Goal: Use online tool/utility: Utilize a website feature to perform a specific function

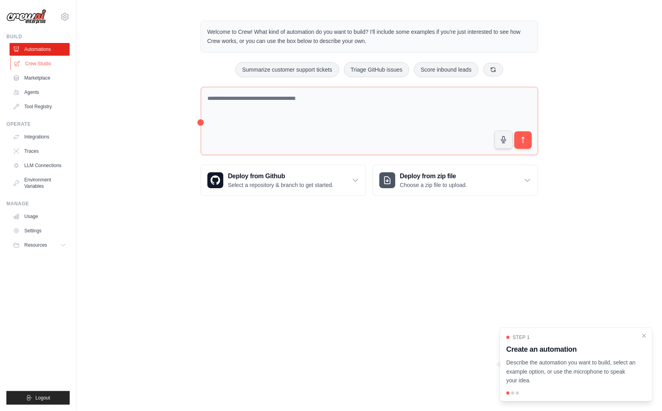
click at [42, 61] on link "Crew Studio" at bounding box center [40, 63] width 60 height 13
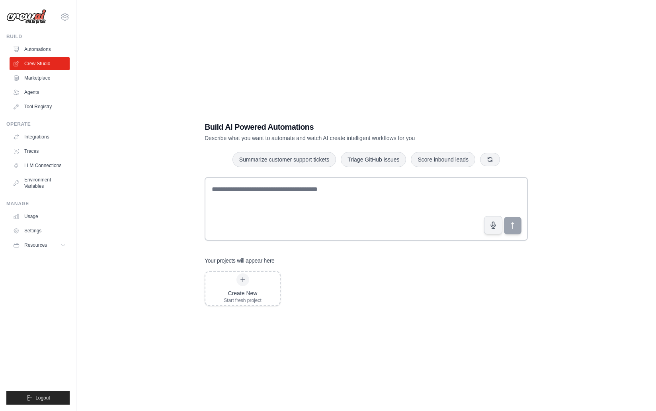
click at [41, 51] on link "Automations" at bounding box center [40, 49] width 60 height 13
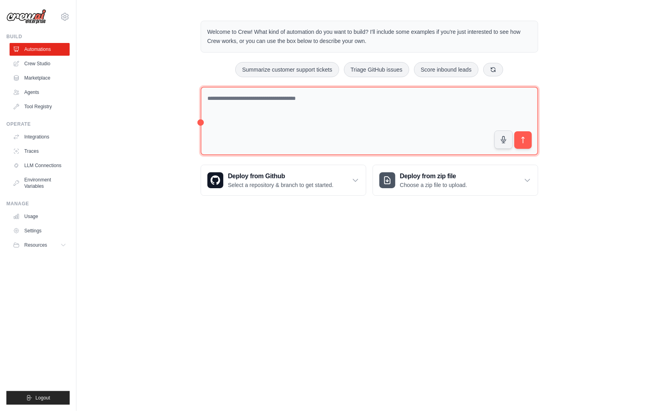
click at [246, 101] on textarea at bounding box center [370, 121] width 338 height 69
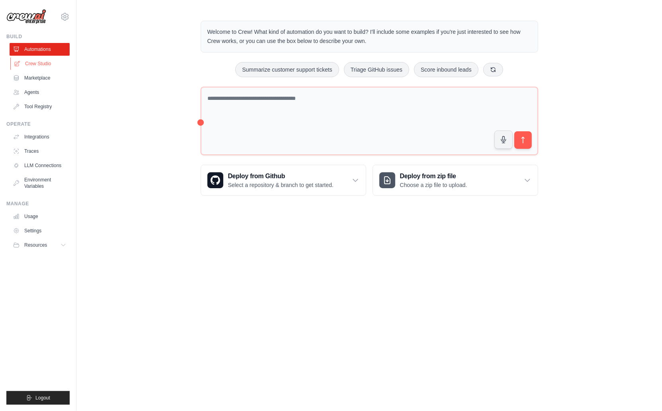
click at [44, 65] on link "Crew Studio" at bounding box center [40, 63] width 60 height 13
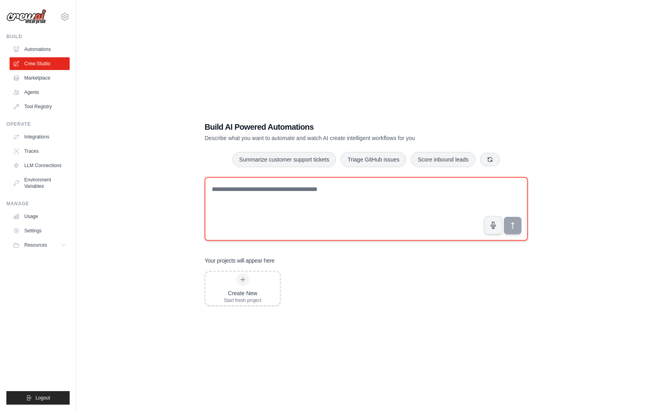
click at [263, 217] on textarea at bounding box center [366, 209] width 323 height 64
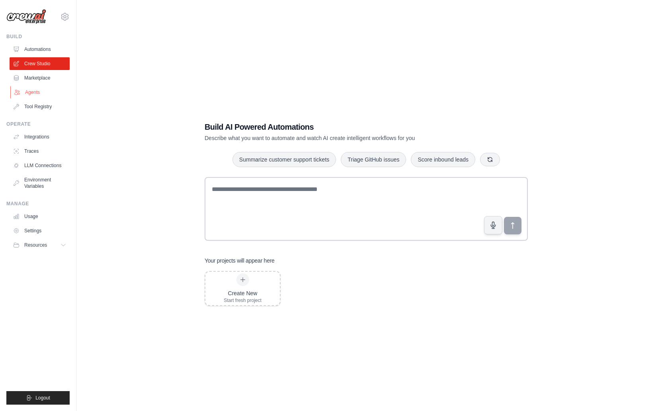
click at [42, 94] on link "Agents" at bounding box center [40, 92] width 60 height 13
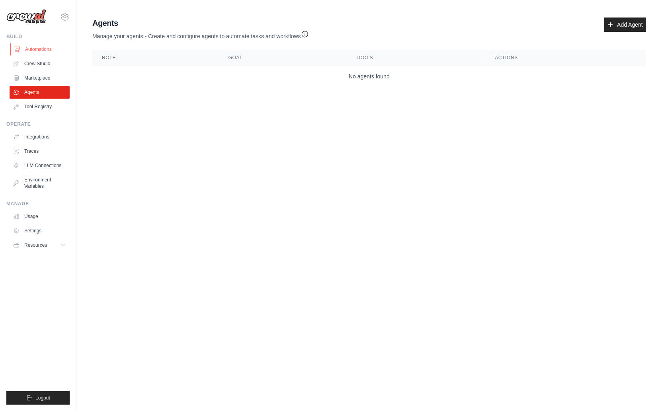
click at [27, 49] on link "Automations" at bounding box center [40, 49] width 60 height 13
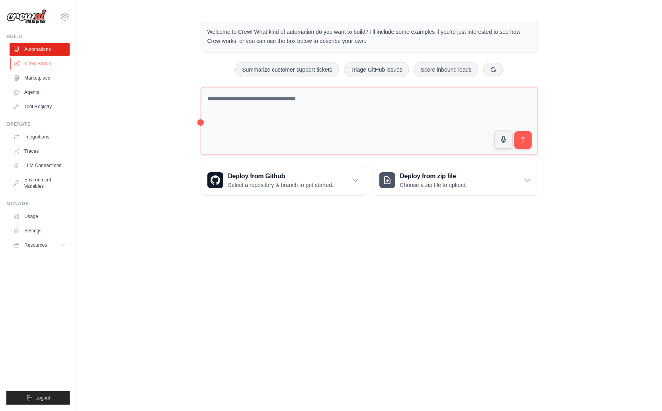
click at [30, 63] on link "Crew Studio" at bounding box center [40, 63] width 60 height 13
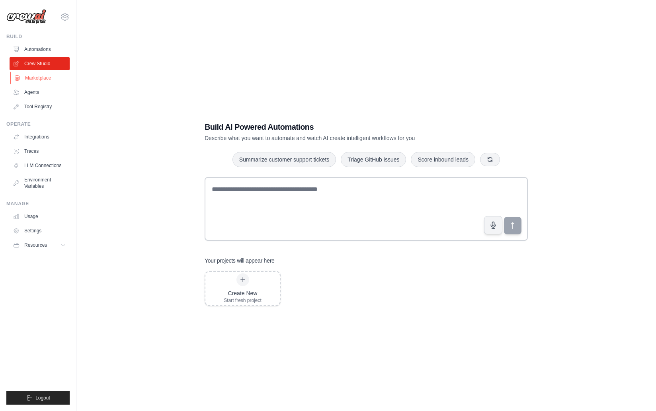
click at [42, 79] on link "Marketplace" at bounding box center [40, 78] width 60 height 13
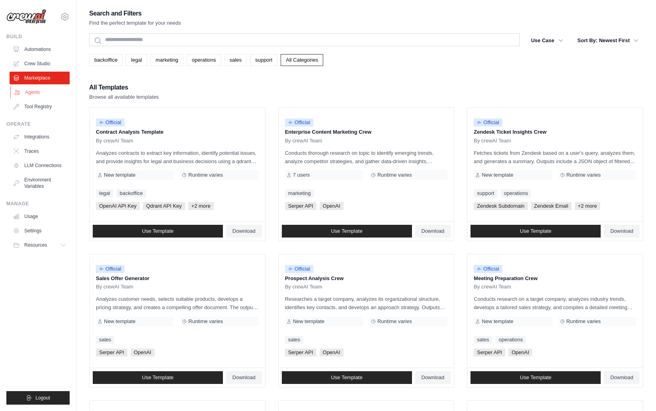
click at [42, 93] on link "Agents" at bounding box center [40, 92] width 60 height 13
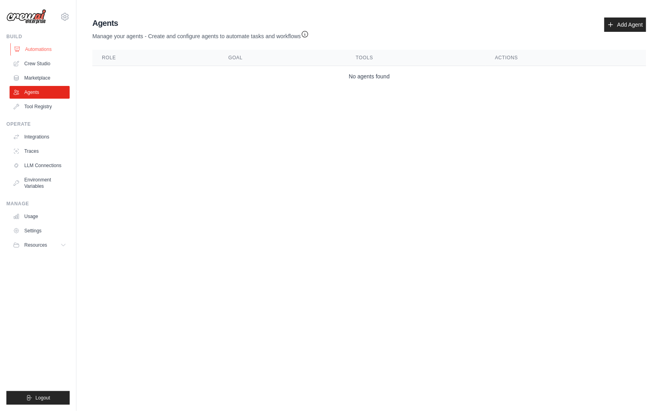
click at [42, 51] on link "Automations" at bounding box center [40, 49] width 60 height 13
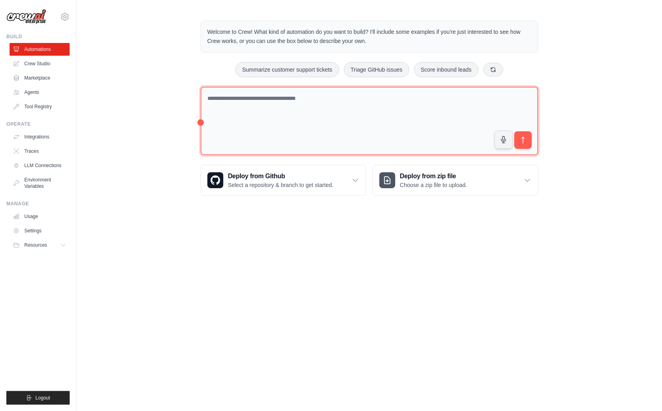
click at [270, 102] on textarea at bounding box center [370, 121] width 338 height 69
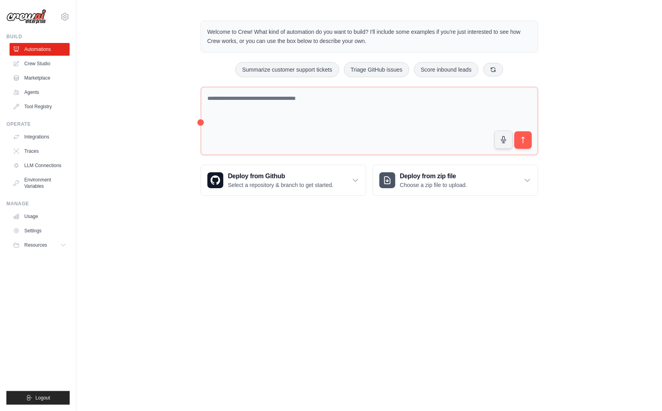
click at [266, 219] on body "alexey@nim.video Settings Build Automations Crew Studio" at bounding box center [331, 205] width 662 height 411
click at [359, 179] on icon at bounding box center [356, 180] width 8 height 8
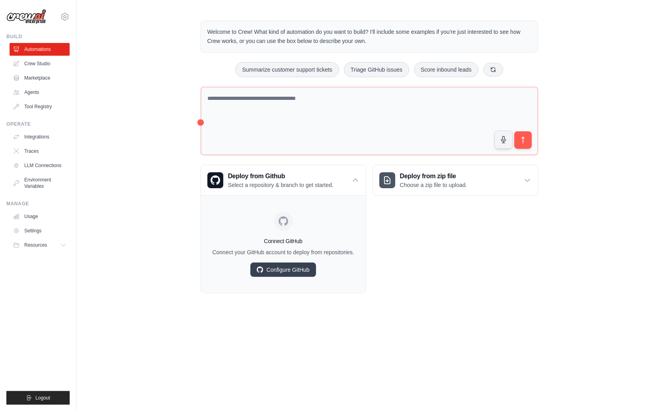
click at [430, 230] on div "Deploy from zip file Choose a zip file to upload. Upload a ZIP file containing …" at bounding box center [456, 229] width 166 height 129
click at [519, 182] on div "Deploy from zip file Choose a zip file to upload." at bounding box center [455, 180] width 165 height 30
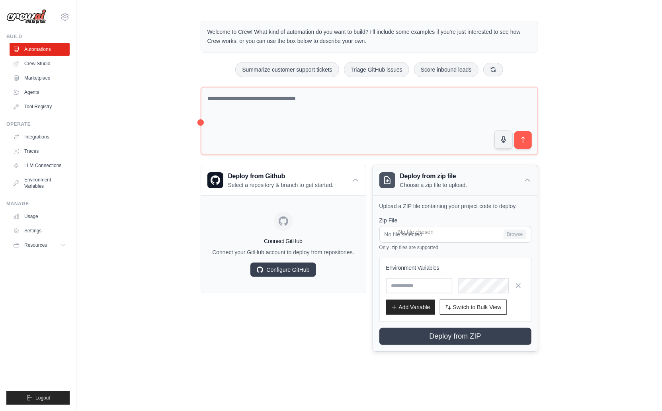
drag, startPoint x: 528, startPoint y: 177, endPoint x: 410, endPoint y: 183, distance: 118.4
click at [527, 177] on icon at bounding box center [528, 180] width 8 height 8
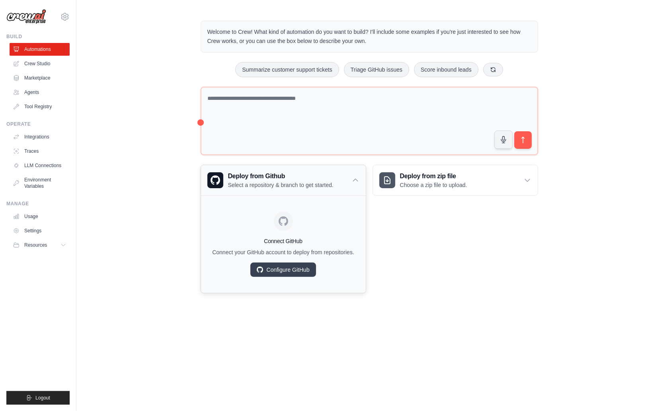
click at [358, 178] on icon at bounding box center [356, 180] width 8 height 8
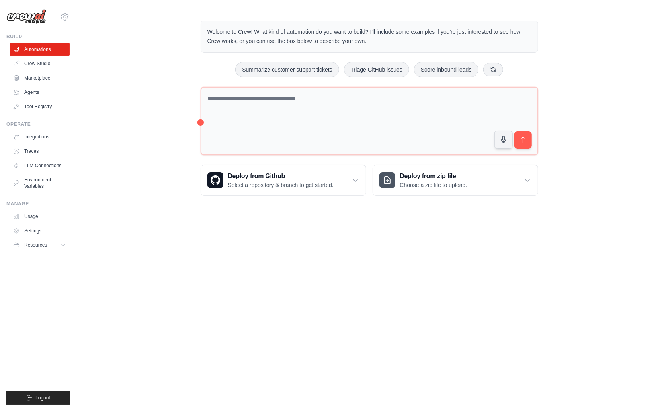
click at [367, 240] on body "alexey@nim.video Settings Build Automations Crew Studio" at bounding box center [331, 205] width 662 height 411
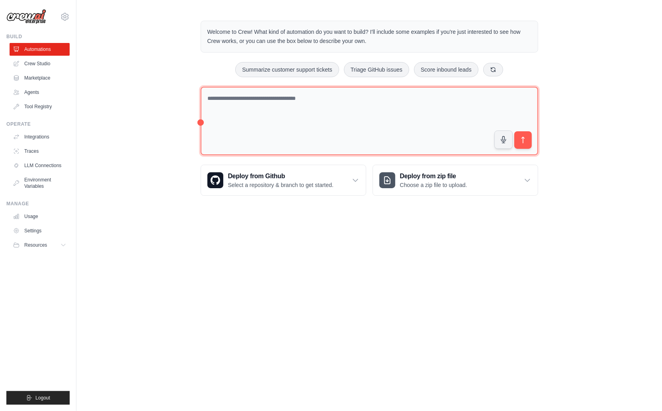
click at [386, 98] on textarea at bounding box center [370, 121] width 338 height 69
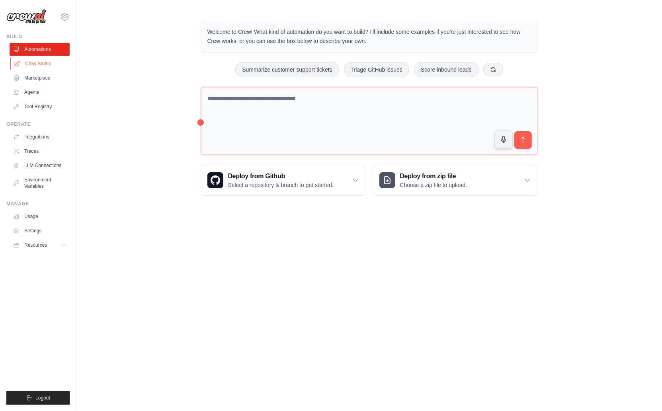
click at [40, 63] on link "Crew Studio" at bounding box center [40, 63] width 60 height 13
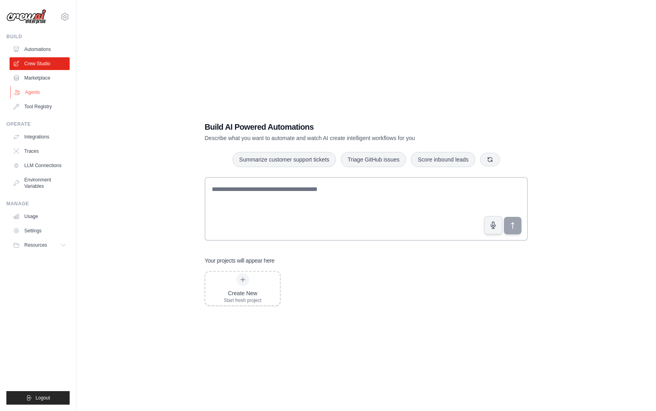
click at [40, 90] on link "Agents" at bounding box center [40, 92] width 60 height 13
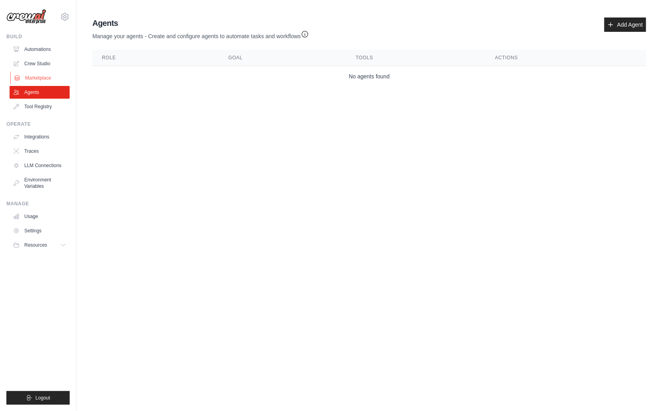
click at [47, 75] on link "Marketplace" at bounding box center [40, 78] width 60 height 13
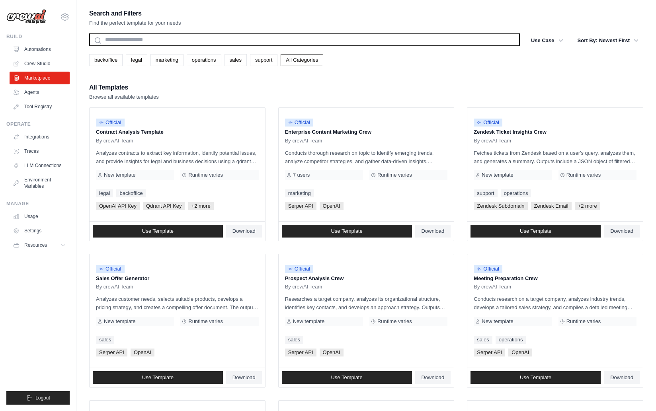
click at [118, 38] on input "text" at bounding box center [304, 39] width 431 height 13
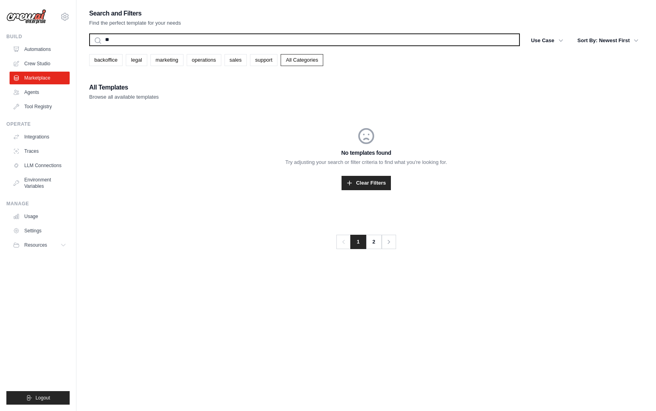
type input "*"
type input "****"
click at [89, 46] on button "Search" at bounding box center [89, 46] width 0 height 0
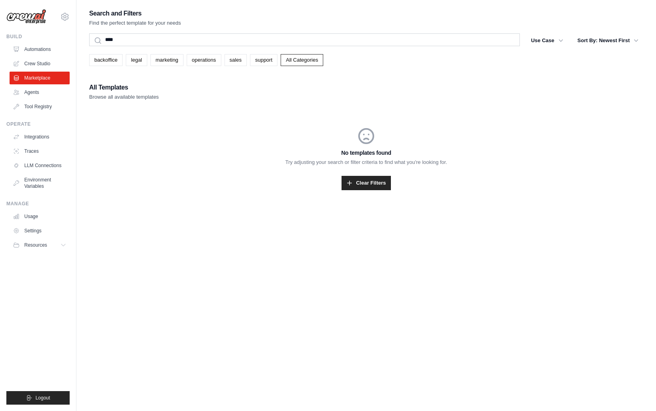
drag, startPoint x: 78, startPoint y: 186, endPoint x: 80, endPoint y: 174, distance: 12.2
click at [78, 186] on div "Search and Filters Find the perfect template for your needs **** Search Use Cas…" at bounding box center [366, 213] width 580 height 411
click at [41, 53] on link "Automations" at bounding box center [40, 49] width 60 height 13
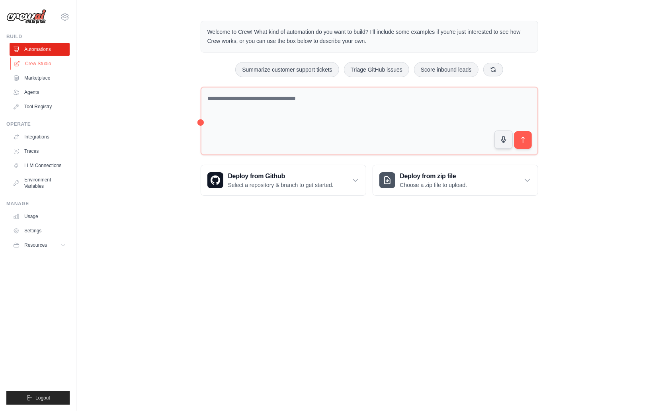
click at [40, 66] on link "Crew Studio" at bounding box center [40, 63] width 60 height 13
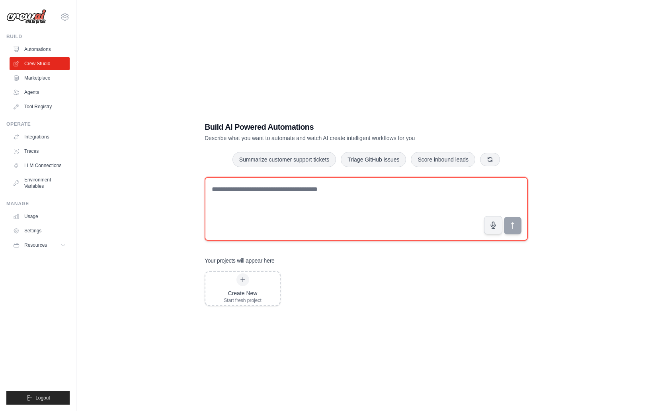
click at [239, 208] on textarea at bounding box center [366, 209] width 323 height 64
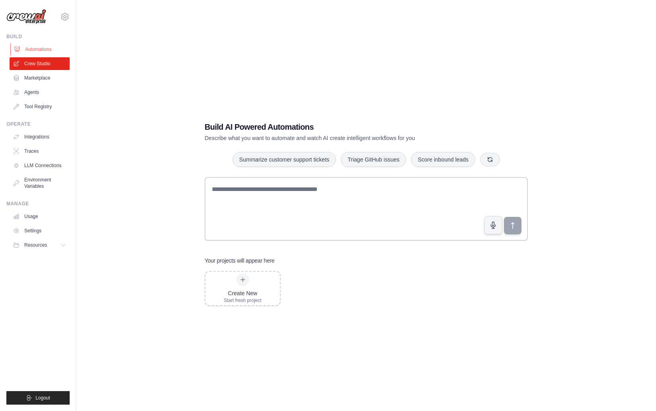
click at [27, 53] on link "Automations" at bounding box center [40, 49] width 60 height 13
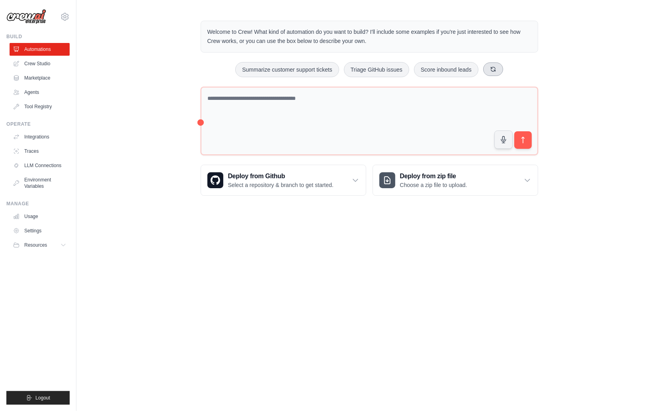
click at [496, 72] on button at bounding box center [493, 70] width 20 height 14
click at [504, 72] on button at bounding box center [505, 70] width 20 height 14
click at [504, 72] on button at bounding box center [503, 70] width 20 height 14
click at [33, 64] on link "Crew Studio" at bounding box center [40, 63] width 60 height 13
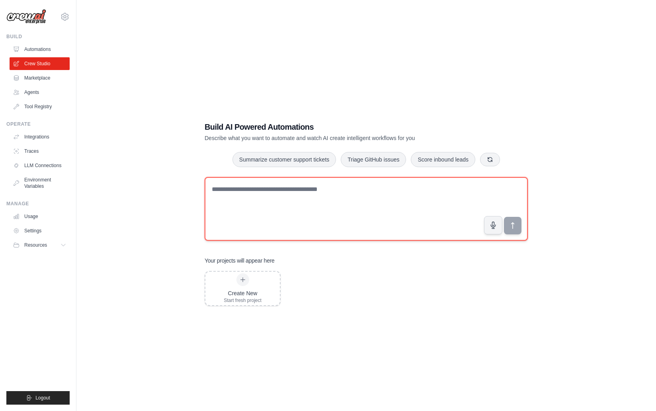
click at [263, 193] on textarea at bounding box center [366, 209] width 323 height 64
type textarea "*"
type textarea "******"
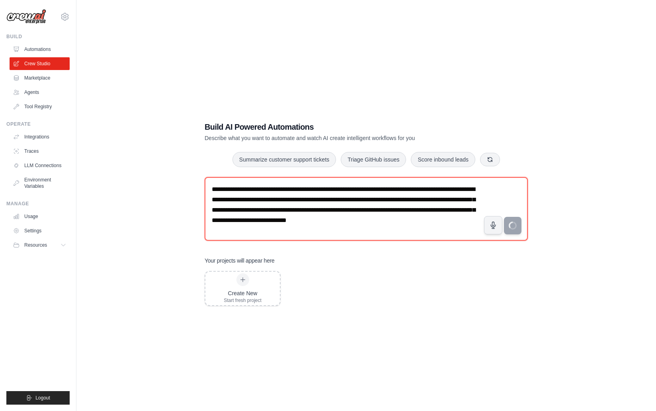
type textarea "**********"
click at [295, 231] on textarea "**********" at bounding box center [366, 209] width 323 height 64
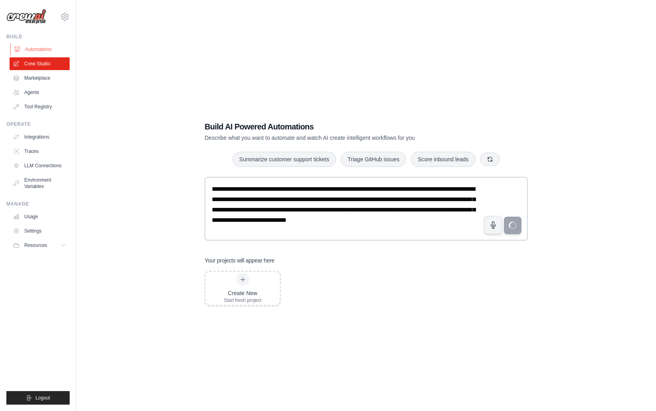
click at [31, 53] on link "Automations" at bounding box center [40, 49] width 60 height 13
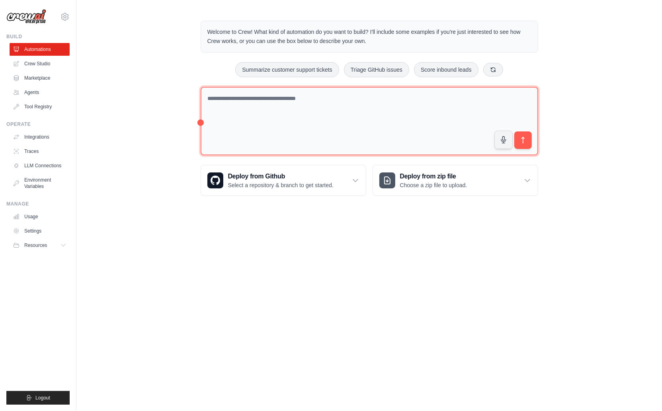
click at [288, 118] on textarea at bounding box center [370, 121] width 338 height 69
paste textarea "**********"
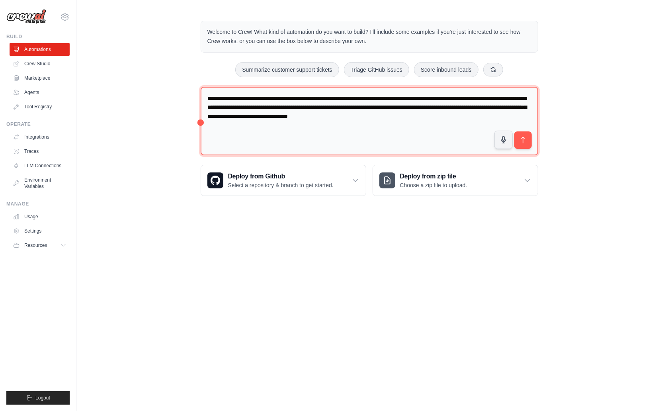
click at [264, 100] on textarea "**********" at bounding box center [370, 121] width 338 height 69
click at [366, 131] on textarea "**********" at bounding box center [370, 121] width 338 height 69
click at [276, 108] on textarea "**********" at bounding box center [370, 121] width 338 height 69
type textarea "**********"
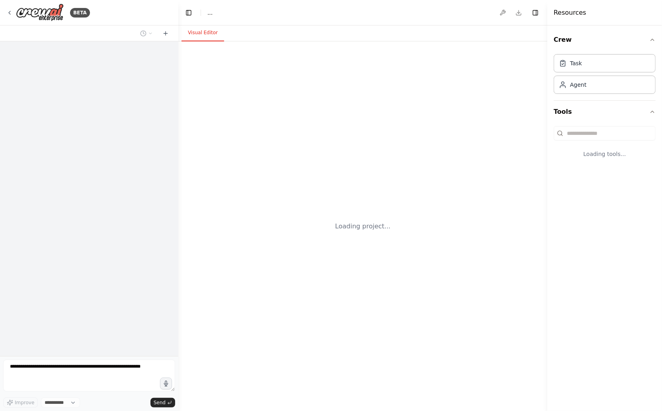
select select "****"
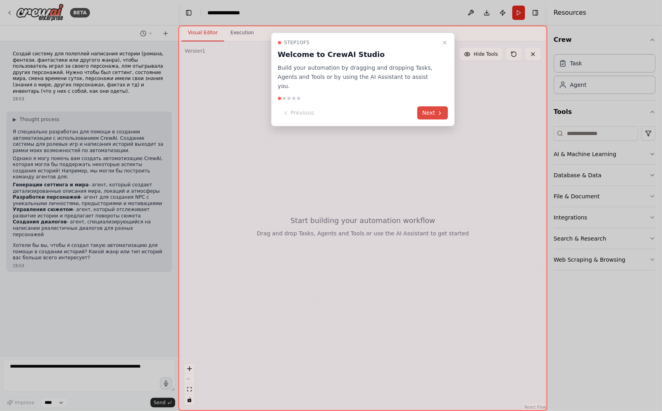
click at [436, 106] on button "Next" at bounding box center [433, 112] width 31 height 13
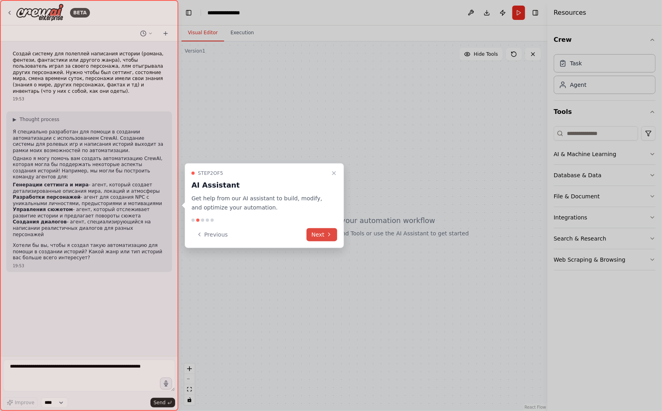
click at [323, 234] on button "Next" at bounding box center [322, 234] width 31 height 13
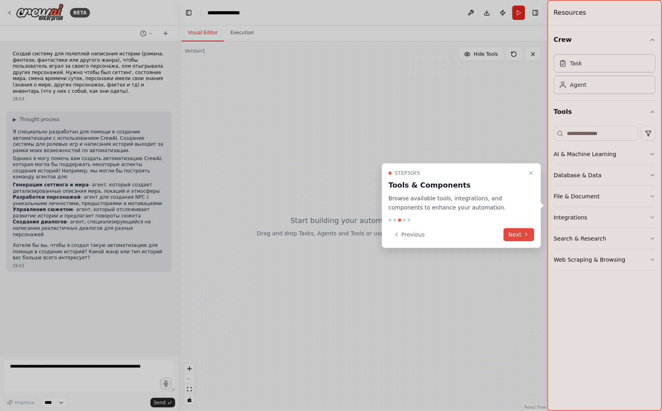
click at [525, 234] on icon at bounding box center [526, 234] width 6 height 6
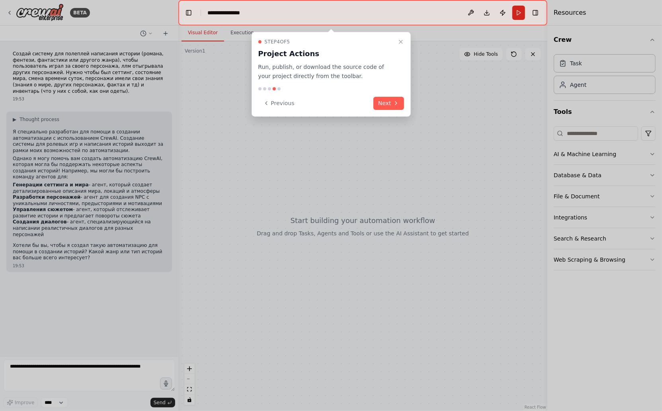
click at [394, 110] on div "Step 4 of 5 Project Actions Run, publish, or download the source code of your p…" at bounding box center [331, 74] width 159 height 85
click at [393, 106] on button "Next" at bounding box center [388, 103] width 31 height 13
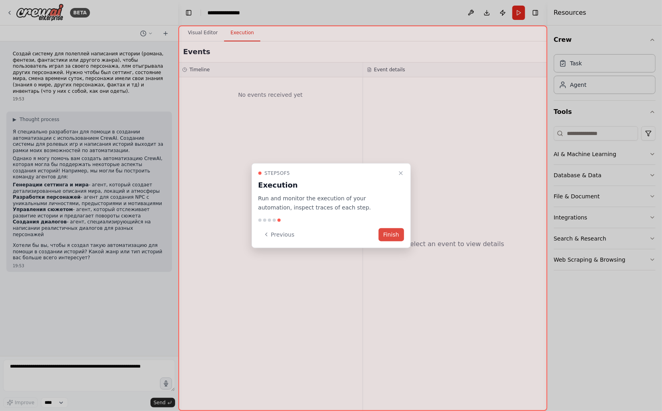
click at [391, 234] on button "Finish" at bounding box center [391, 234] width 25 height 13
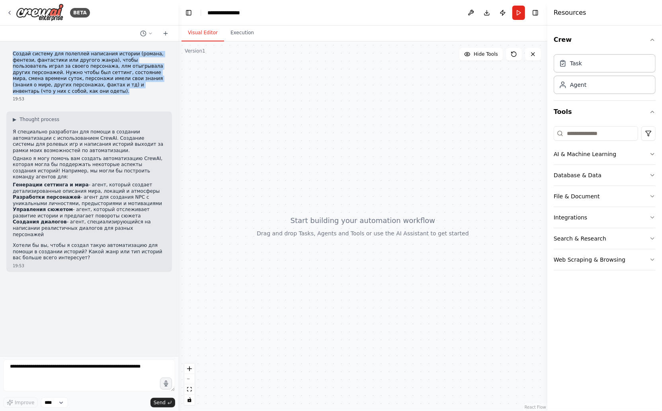
drag, startPoint x: 122, startPoint y: 84, endPoint x: 12, endPoint y: 55, distance: 113.4
click at [12, 55] on div "Создай систему для полеплей написания истории (романа, фентези, фантастики или …" at bounding box center [89, 76] width 166 height 57
copy p "Создай систему для полеплей написания истории (романа, фентези, фантастики или …"
click at [52, 82] on p "Создай систему для полеплей написания истории (романа, фентези, фантастики или …" at bounding box center [89, 72] width 153 height 43
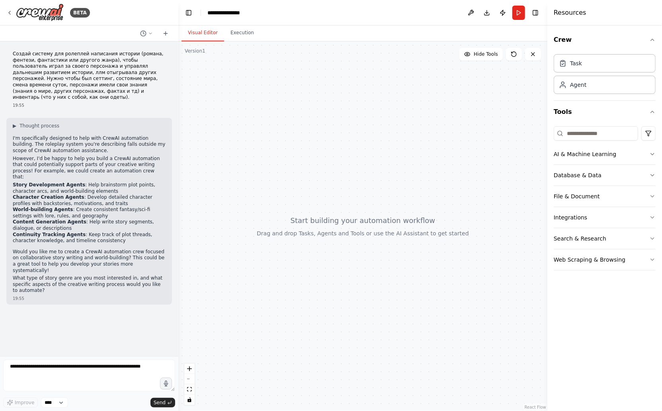
click at [74, 284] on div "Создай систему для ролеплей написания истории (романа, фентези, фантастики или …" at bounding box center [89, 198] width 178 height 315
click at [88, 294] on div "Создай систему для ролеплей написания истории (романа, фентези, фантастики или …" at bounding box center [89, 198] width 178 height 315
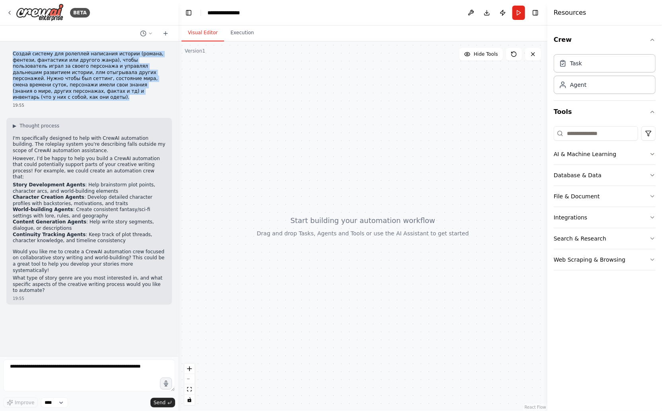
drag, startPoint x: 90, startPoint y: 90, endPoint x: 12, endPoint y: 53, distance: 86.7
click at [12, 53] on div "Создай систему для ролеплей написания истории (романа, фентези, фантастики или …" at bounding box center [89, 80] width 166 height 64
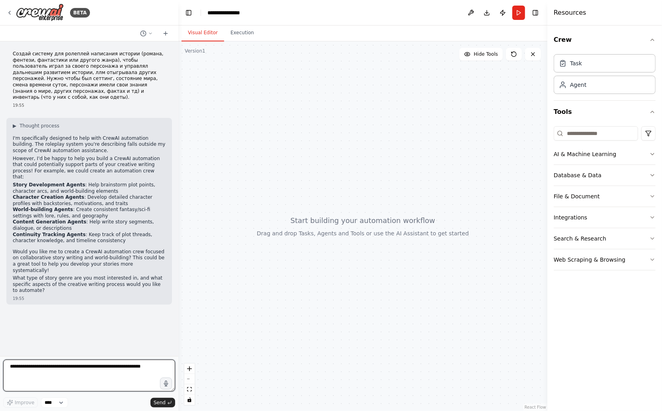
click at [30, 368] on textarea at bounding box center [89, 376] width 172 height 32
type textarea "**********"
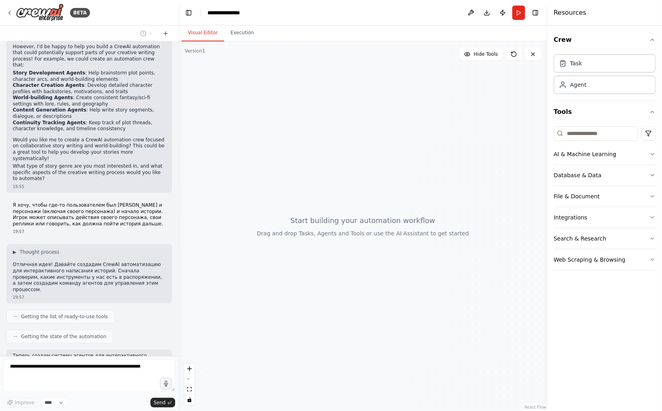
scroll to position [152, 0]
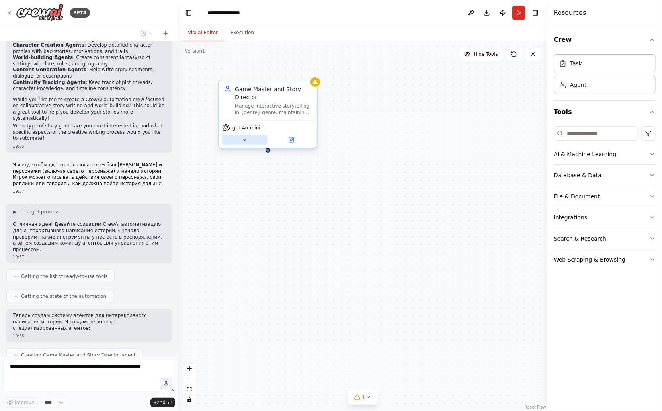
click at [247, 139] on icon at bounding box center [245, 140] width 6 height 6
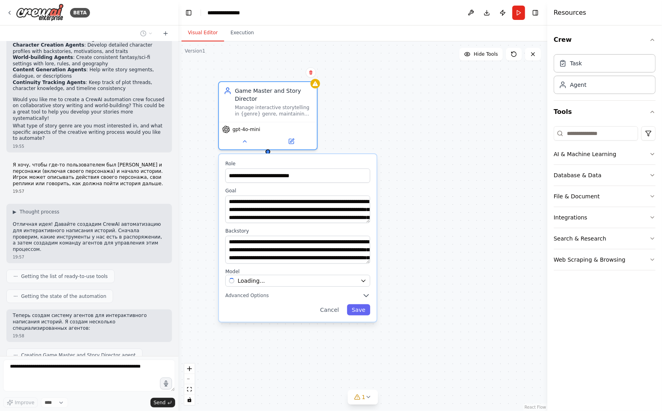
scroll to position [172, 0]
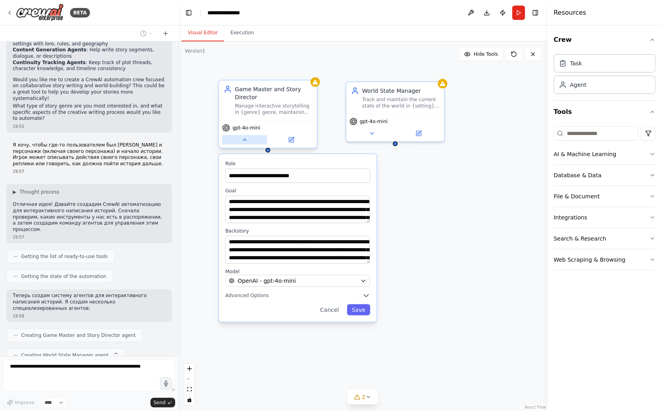
click at [253, 137] on button at bounding box center [244, 140] width 45 height 10
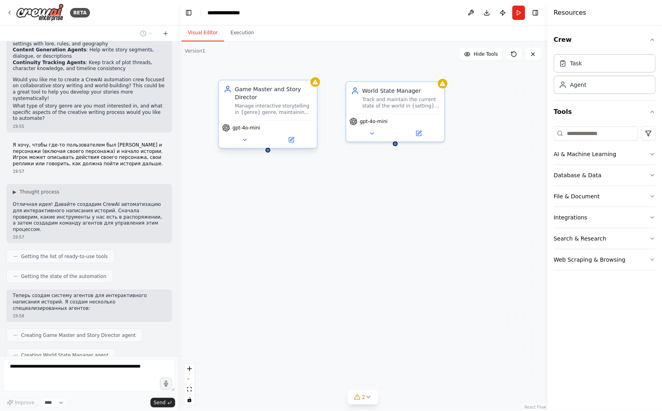
click at [251, 127] on span "gpt-4o-mini" at bounding box center [247, 128] width 28 height 6
click at [291, 140] on icon at bounding box center [292, 139] width 4 height 4
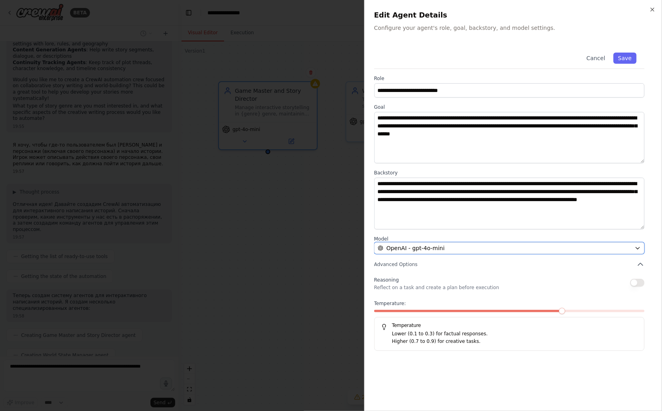
click at [426, 247] on span "OpenAI - gpt-4o-mini" at bounding box center [416, 248] width 58 height 8
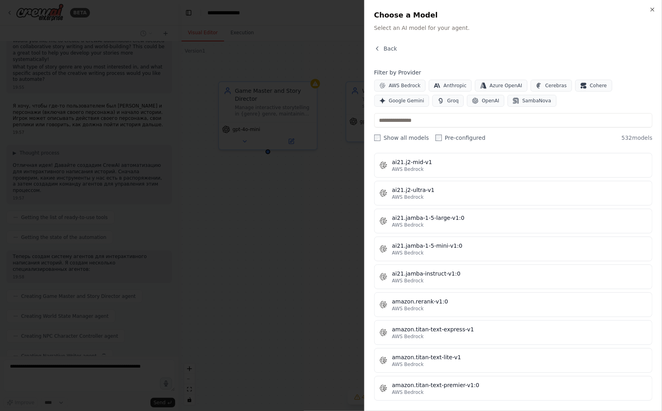
scroll to position [398, 0]
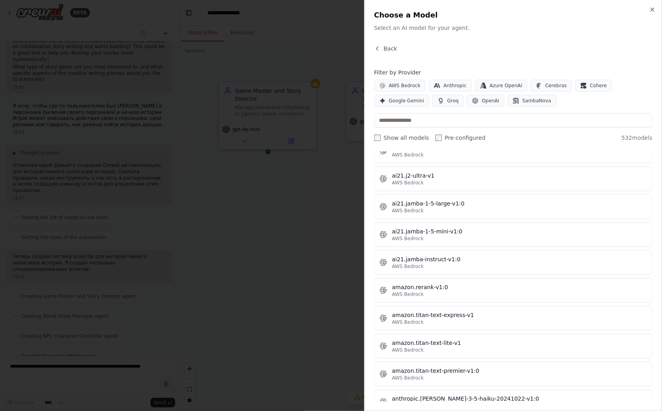
click at [356, 170] on div at bounding box center [331, 205] width 662 height 411
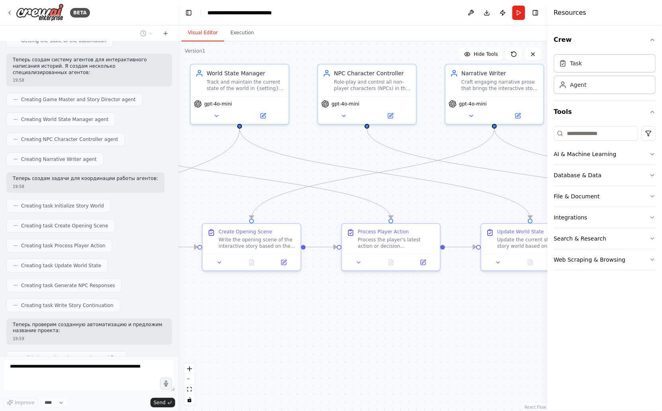
scroll to position [428, 0]
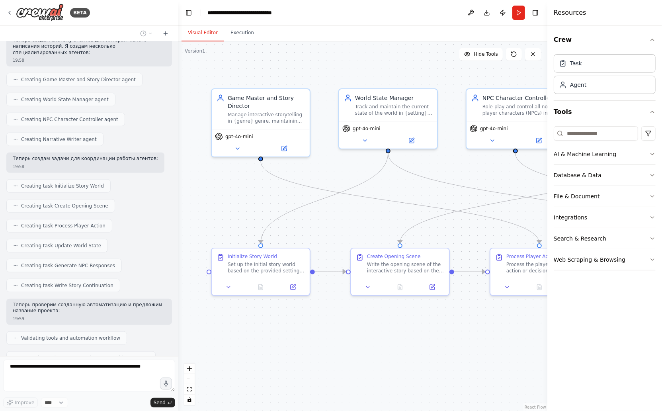
drag, startPoint x: 430, startPoint y: 221, endPoint x: 465, endPoint y: 223, distance: 35.1
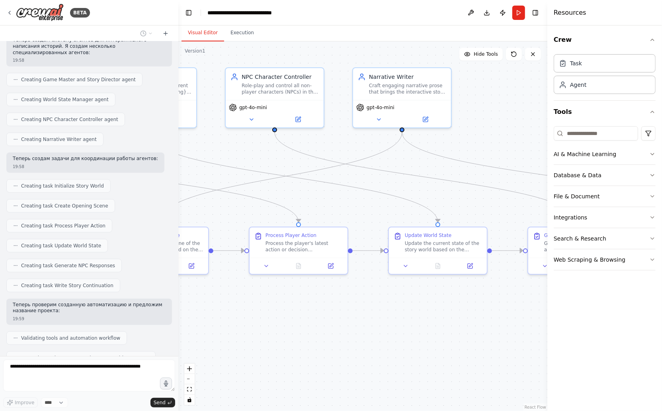
drag, startPoint x: 408, startPoint y: 217, endPoint x: 312, endPoint y: 205, distance: 96.7
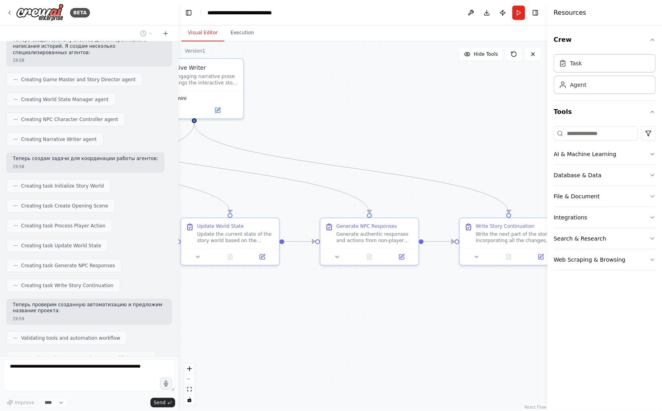
drag, startPoint x: 351, startPoint y: 199, endPoint x: 225, endPoint y: 192, distance: 126.0
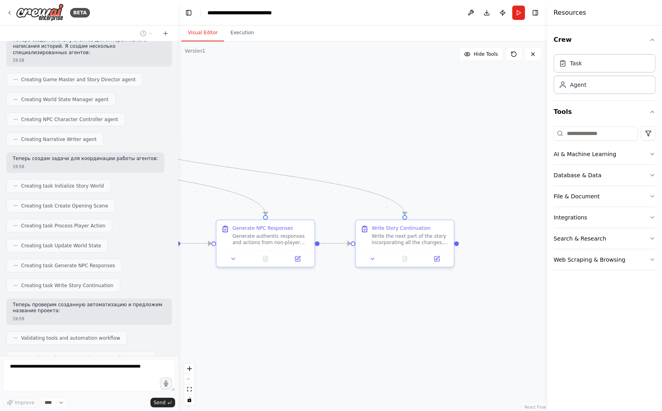
drag, startPoint x: 438, startPoint y: 183, endPoint x: 369, endPoint y: 184, distance: 68.9
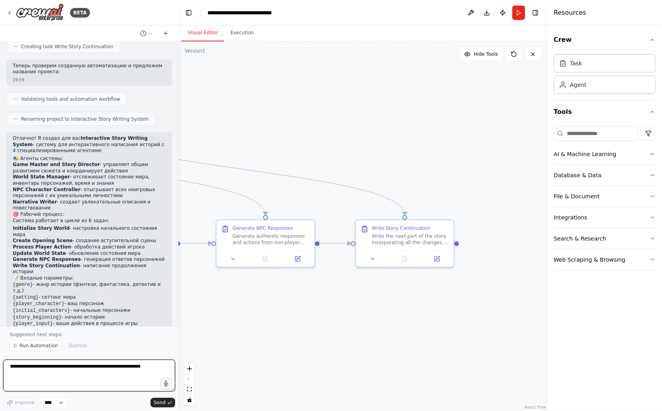
scroll to position [673, 0]
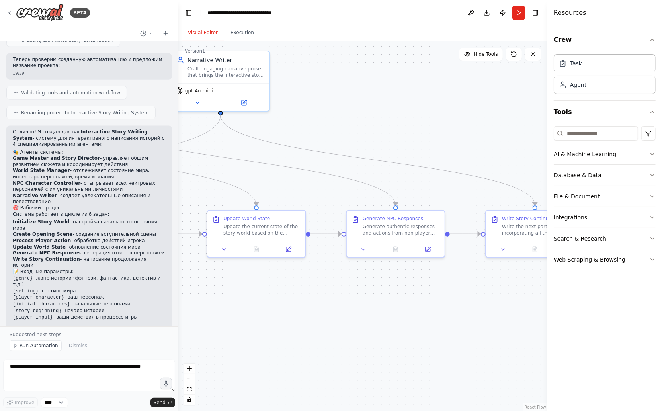
drag, startPoint x: 247, startPoint y: 172, endPoint x: 367, endPoint y: 165, distance: 120.4
click at [31, 346] on span "Run Automation" at bounding box center [39, 345] width 39 height 6
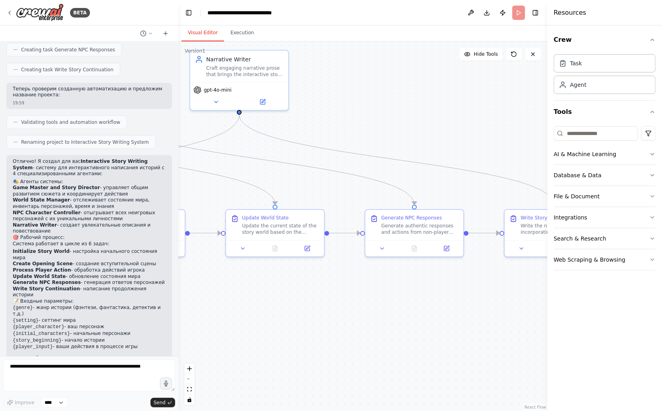
drag, startPoint x: 240, startPoint y: 296, endPoint x: 444, endPoint y: 299, distance: 203.5
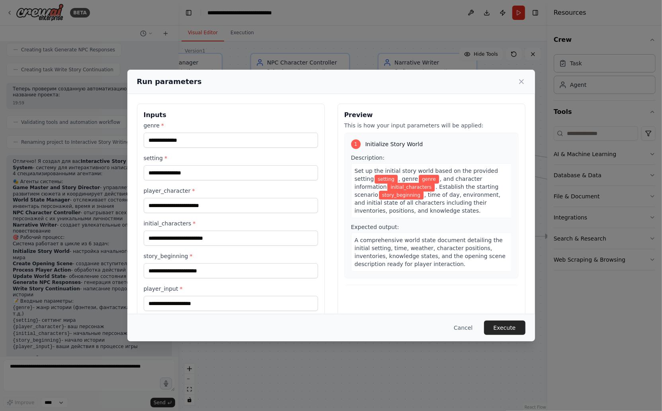
drag, startPoint x: 295, startPoint y: 183, endPoint x: 321, endPoint y: 188, distance: 26.5
drag, startPoint x: 257, startPoint y: 137, endPoint x: 258, endPoint y: 142, distance: 4.5
click at [257, 139] on input "genre *" at bounding box center [231, 140] width 174 height 15
type input "*"
type input "*******"
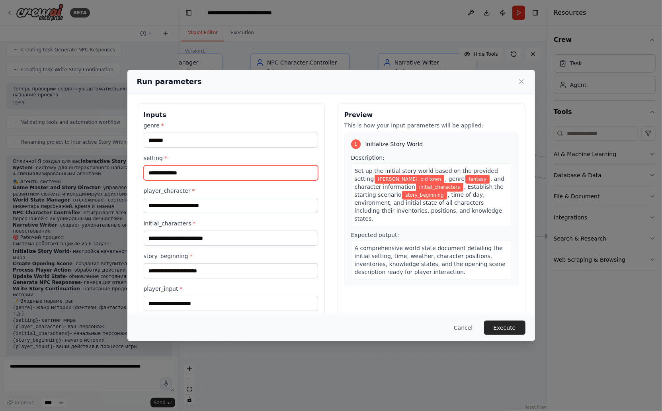
type input "**********"
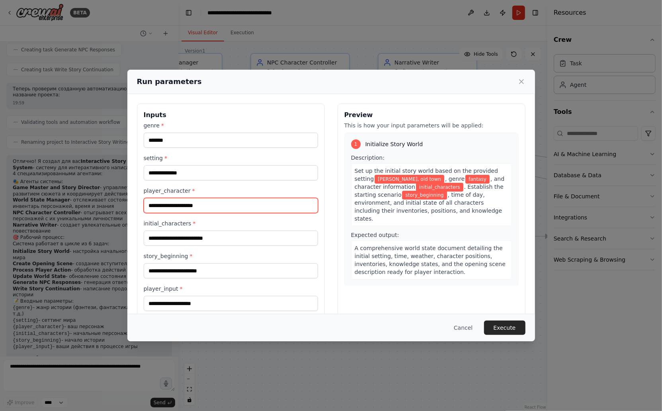
type input "**********"
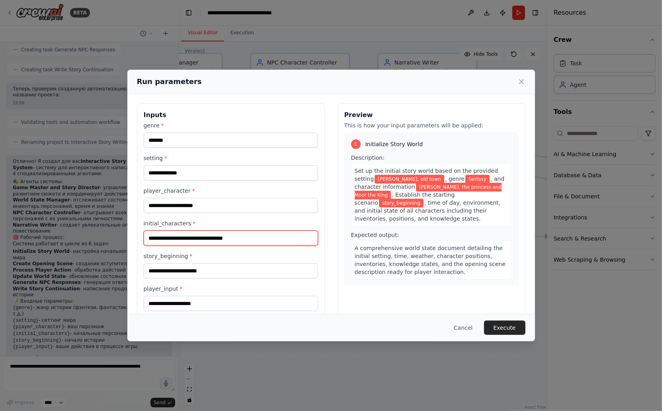
type input "**********"
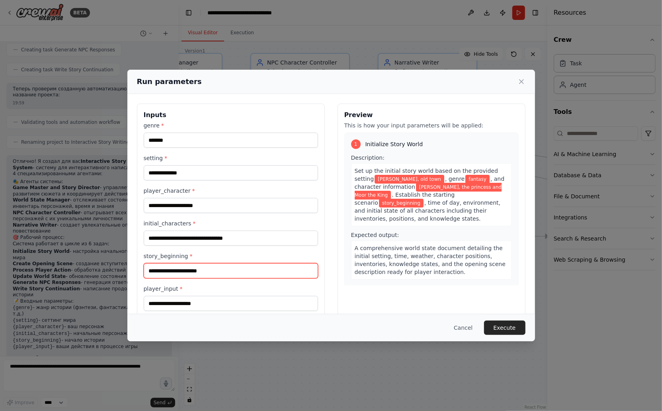
click at [235, 270] on input "story_beginning *" at bounding box center [231, 270] width 174 height 15
type input "*"
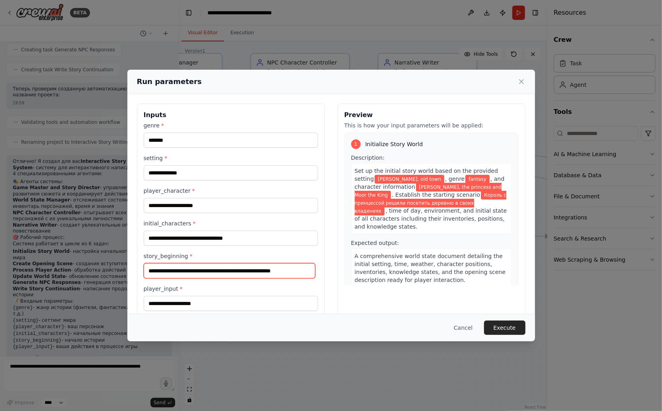
scroll to position [0, 12]
type input "**********"
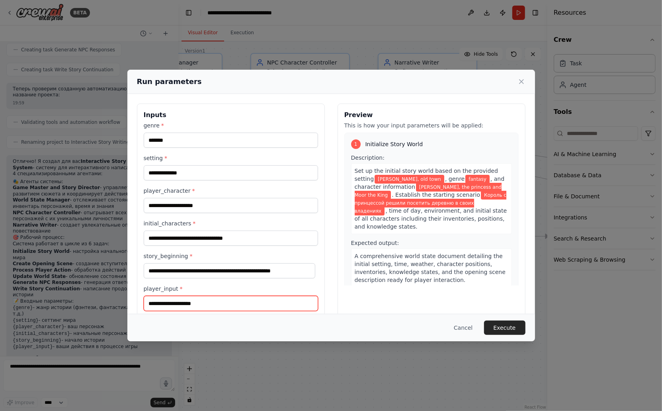
scroll to position [0, 0]
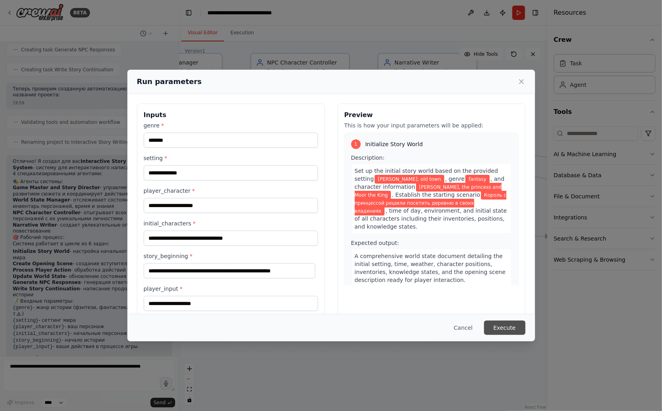
click at [508, 329] on button "Execute" at bounding box center [504, 328] width 41 height 14
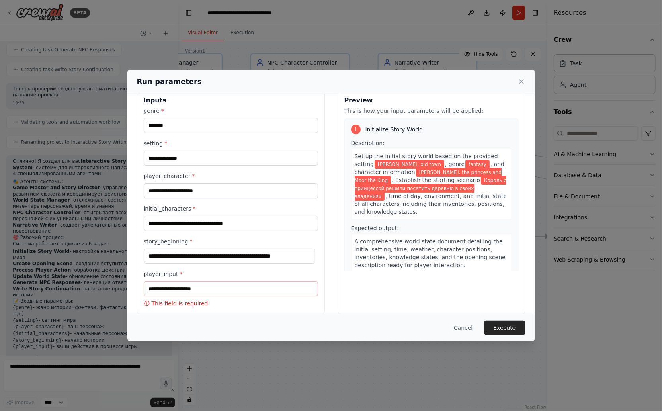
scroll to position [23, 0]
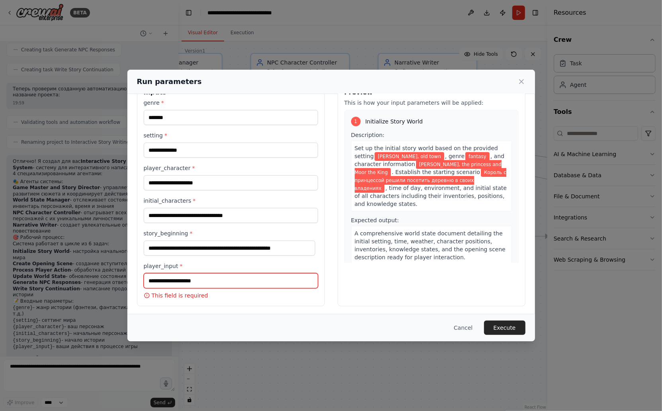
click at [195, 274] on input "player_input *" at bounding box center [231, 280] width 174 height 15
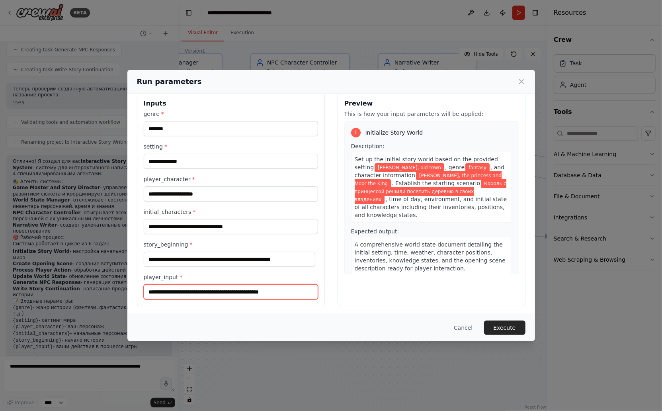
type input "**********"
click at [346, 308] on div "**********" at bounding box center [331, 198] width 408 height 233
click at [526, 326] on div "Cancel Execute" at bounding box center [331, 327] width 408 height 27
click at [518, 326] on button "Execute" at bounding box center [504, 328] width 41 height 14
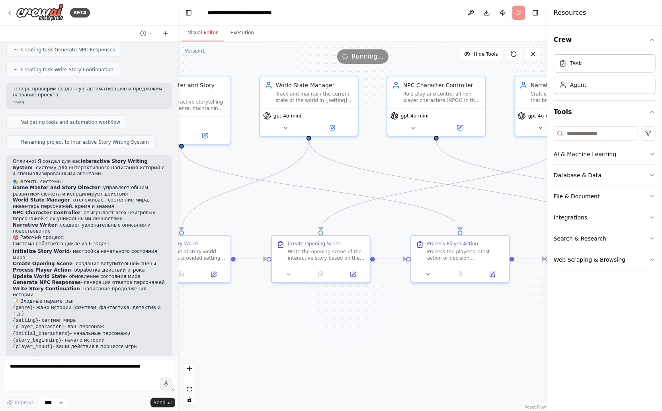
drag, startPoint x: 354, startPoint y: 177, endPoint x: 436, endPoint y: 193, distance: 84.3
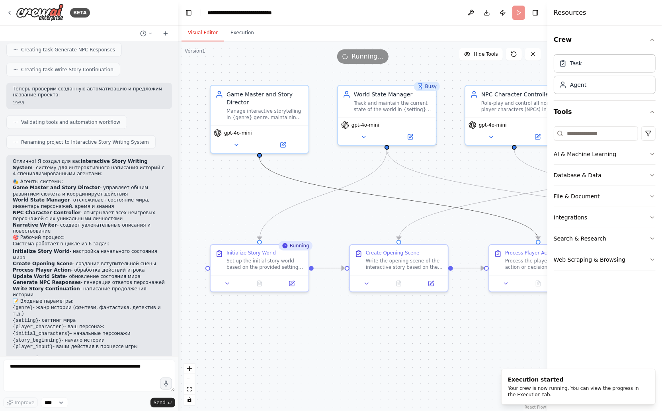
drag, startPoint x: 355, startPoint y: 192, endPoint x: 432, endPoint y: 201, distance: 77.8
click at [238, 39] on button "Execution" at bounding box center [242, 33] width 36 height 17
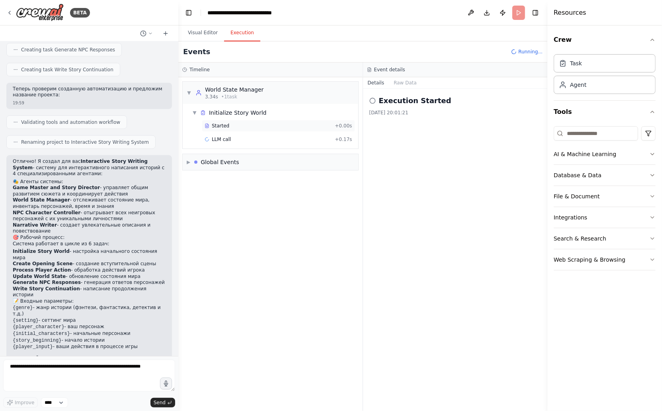
click at [248, 128] on div "Started" at bounding box center [268, 126] width 127 height 6
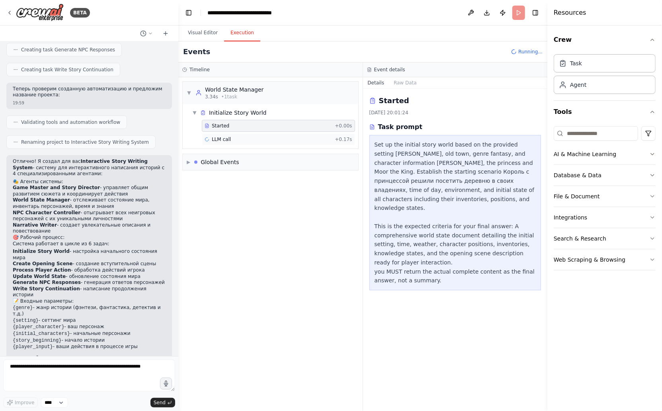
click at [251, 135] on div "LLM call + 0.17s" at bounding box center [278, 139] width 153 height 12
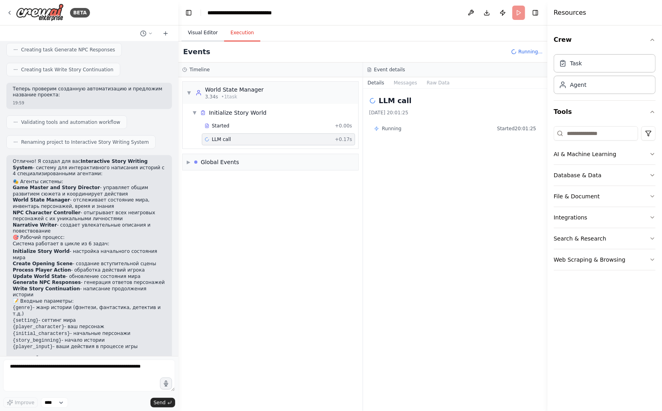
click at [199, 34] on button "Visual Editor" at bounding box center [203, 33] width 43 height 17
click at [235, 35] on button "Execution" at bounding box center [242, 33] width 36 height 17
click at [406, 82] on button "Messages" at bounding box center [405, 82] width 33 height 11
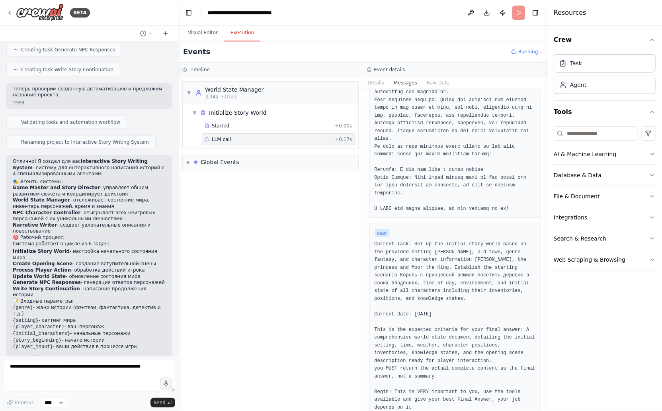
scroll to position [114, 0]
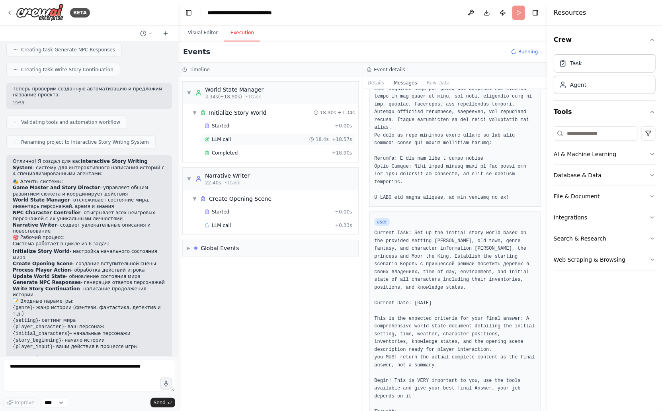
click at [255, 137] on div "LLM call 18.4s + 18.57s" at bounding box center [279, 139] width 148 height 6
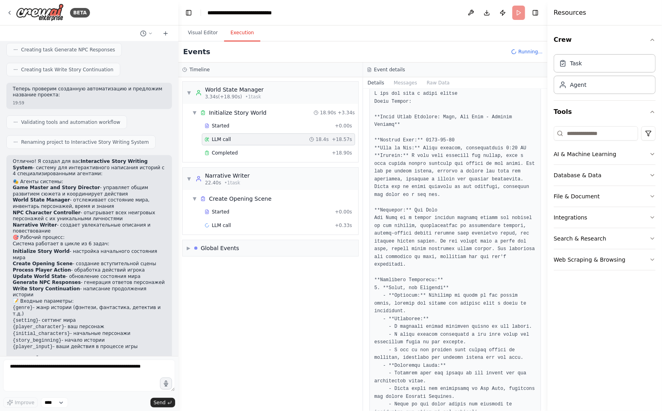
scroll to position [0, 0]
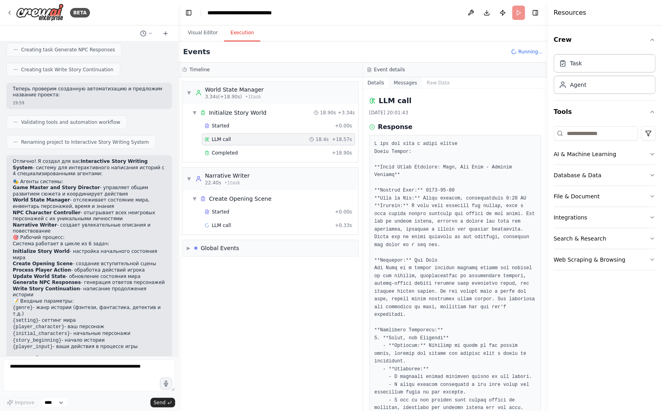
click at [402, 84] on button "Messages" at bounding box center [405, 82] width 33 height 11
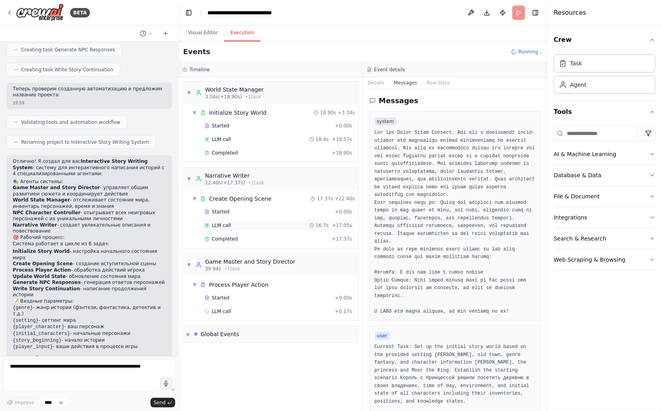
click at [263, 226] on div "LLM call 16.7s + 17.05s" at bounding box center [279, 225] width 148 height 6
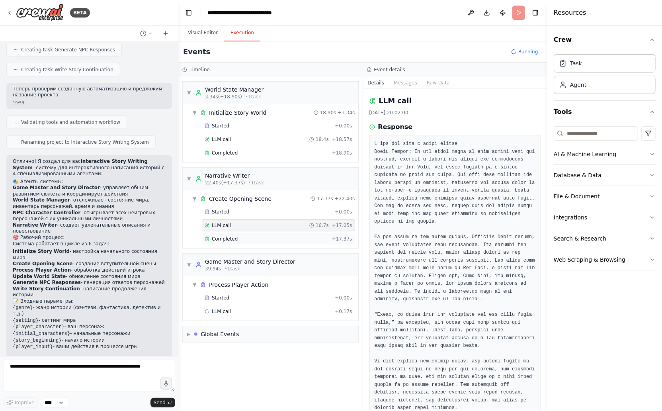
click at [267, 238] on div "Completed" at bounding box center [267, 239] width 124 height 6
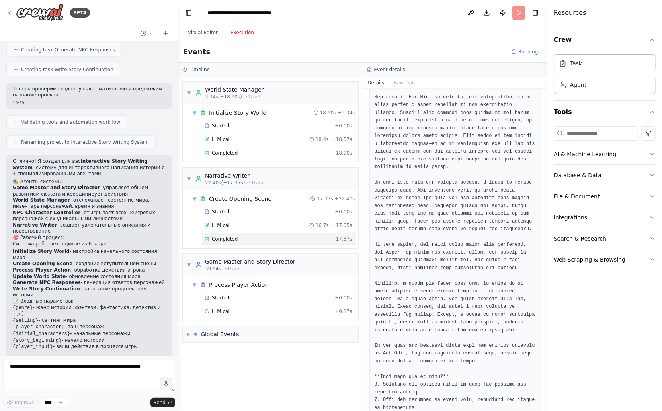
scroll to position [352, 0]
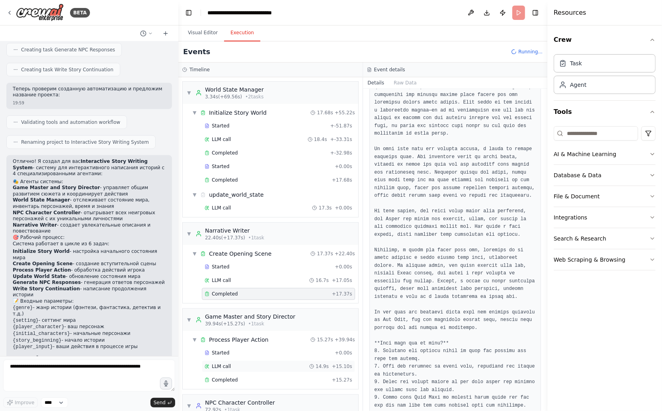
click at [236, 363] on div "LLM call 14.9s + 15.10s" at bounding box center [279, 366] width 148 height 6
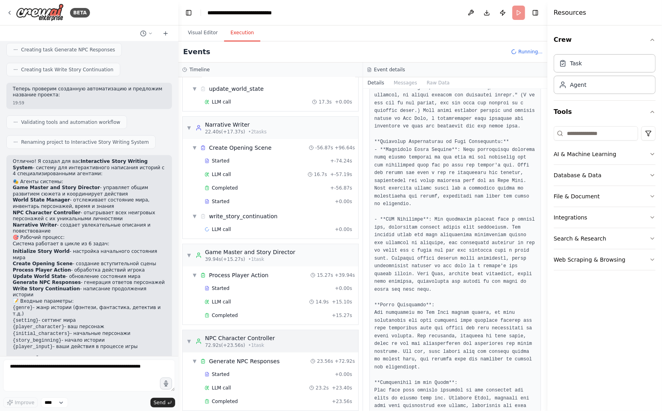
scroll to position [130, 0]
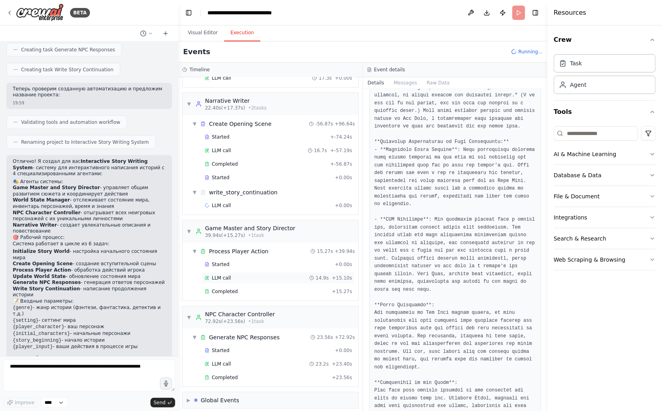
click at [262, 275] on div "LLM call 14.9s + 15.10s" at bounding box center [279, 278] width 148 height 6
click at [266, 261] on div "Started" at bounding box center [268, 264] width 127 height 6
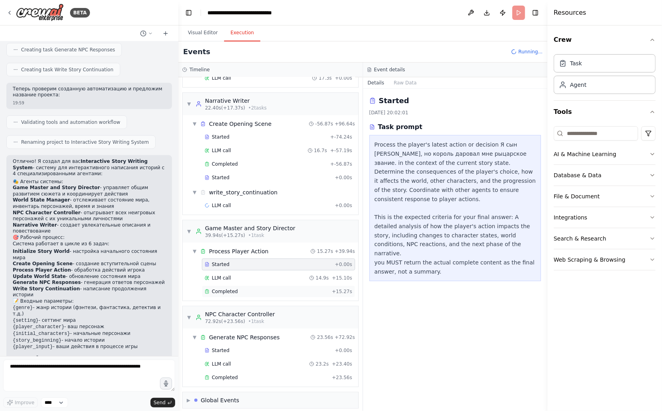
click at [266, 288] on div "Completed" at bounding box center [267, 291] width 124 height 6
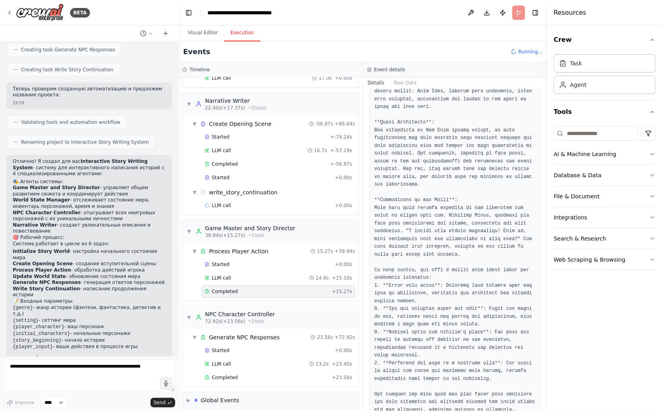
scroll to position [274, 0]
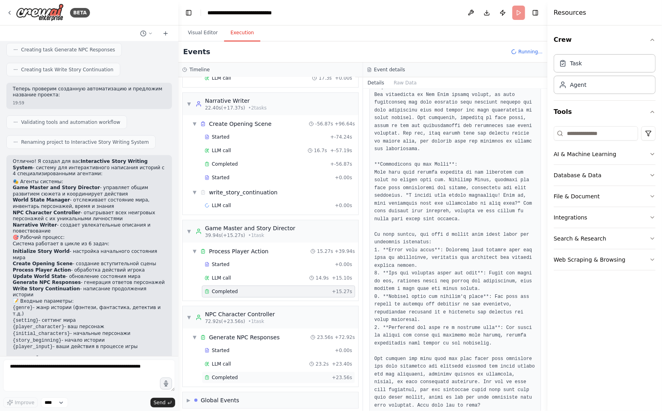
click at [274, 374] on div "Completed" at bounding box center [267, 377] width 124 height 6
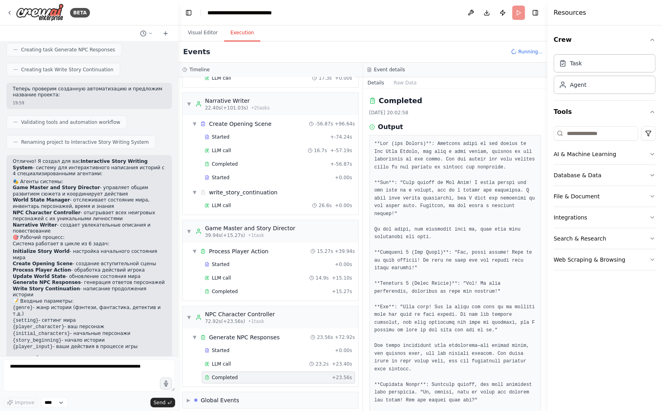
scroll to position [673, 0]
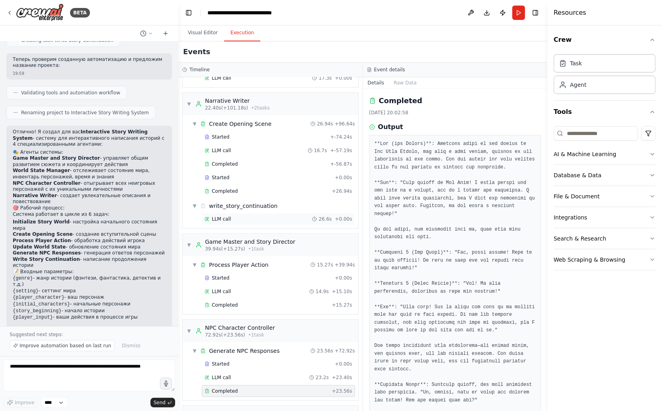
click at [266, 216] on div "LLM call 26.6s + 0.00s" at bounding box center [279, 219] width 148 height 6
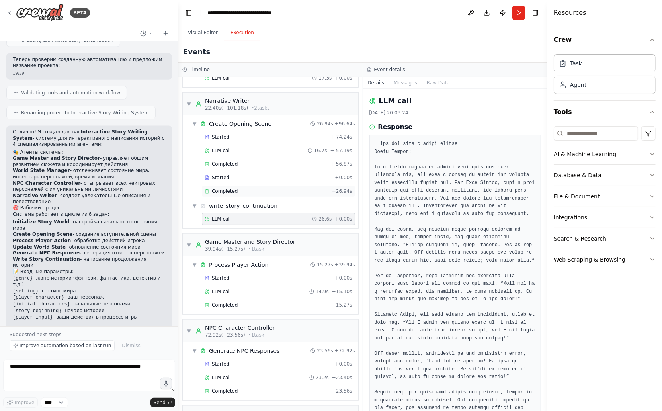
click at [246, 189] on div "Completed" at bounding box center [267, 191] width 124 height 6
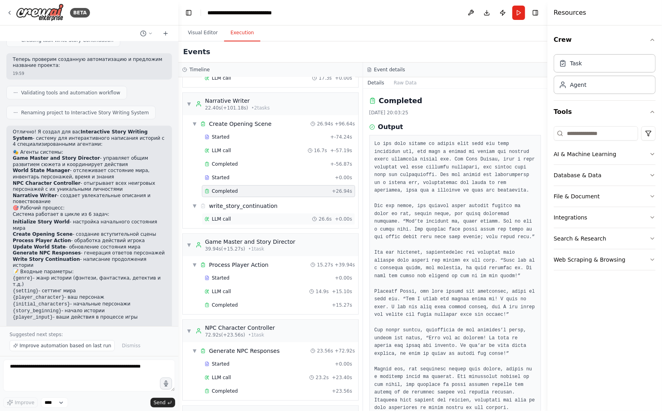
click at [248, 216] on div "LLM call 26.6s + 0.00s" at bounding box center [279, 219] width 148 height 6
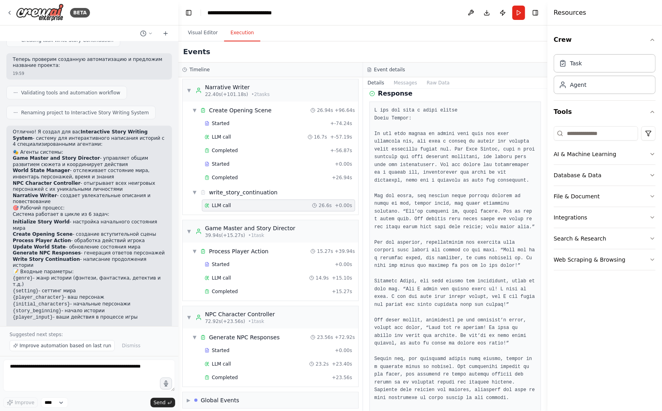
scroll to position [0, 0]
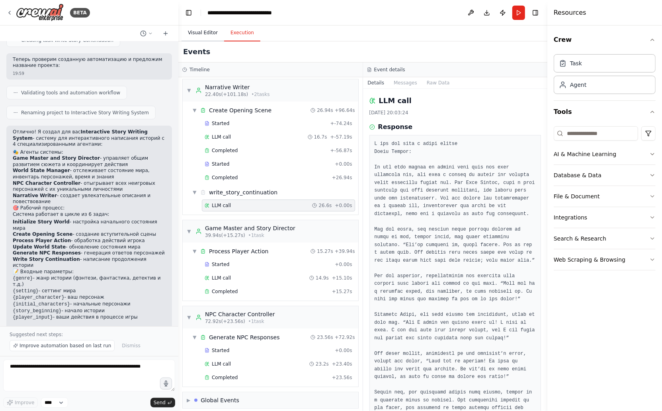
click at [196, 35] on button "Visual Editor" at bounding box center [203, 33] width 43 height 17
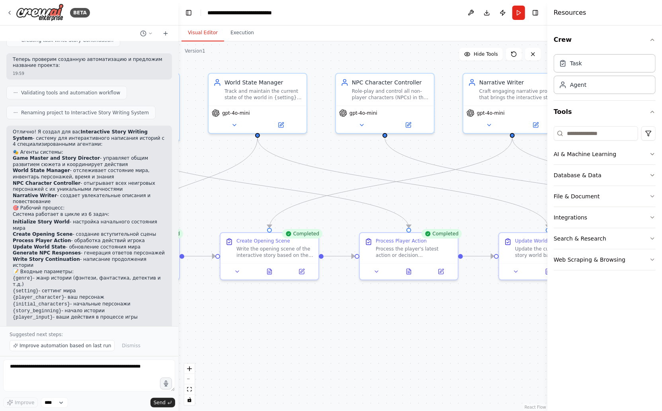
drag, startPoint x: 439, startPoint y: 196, endPoint x: 291, endPoint y: 185, distance: 148.9
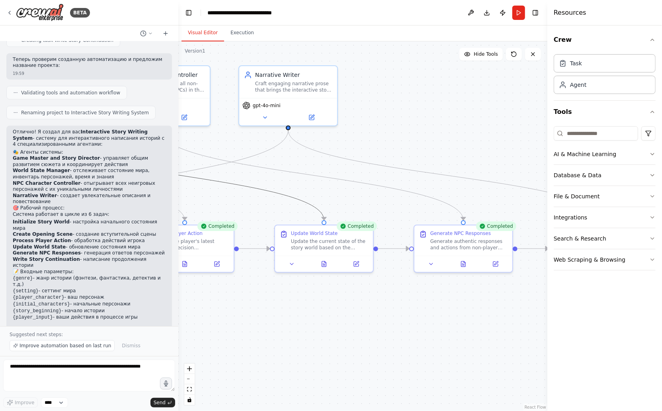
drag, startPoint x: 444, startPoint y: 197, endPoint x: 246, endPoint y: 188, distance: 197.3
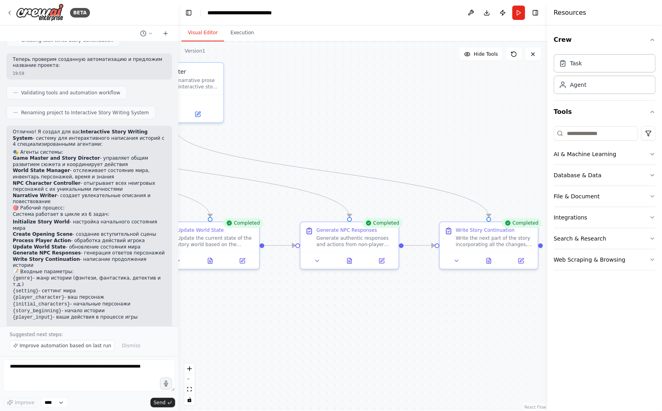
drag, startPoint x: 417, startPoint y: 183, endPoint x: 295, endPoint y: 178, distance: 121.5
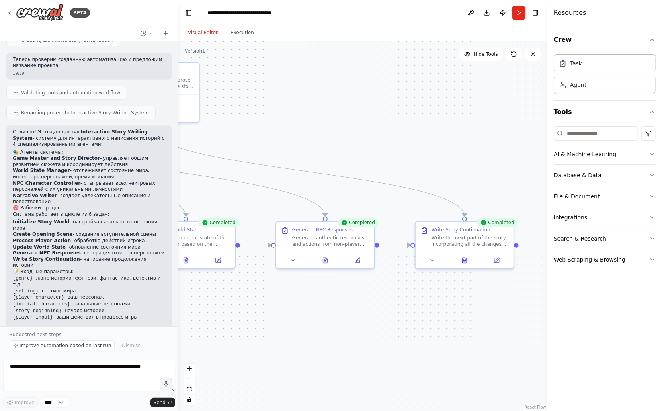
drag, startPoint x: 462, startPoint y: 186, endPoint x: 354, endPoint y: 178, distance: 108.2
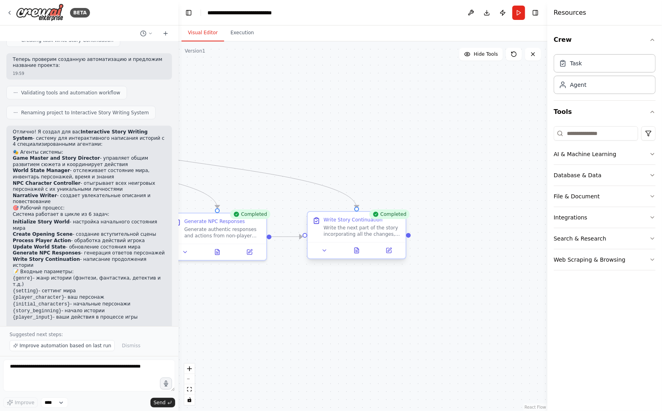
click at [358, 235] on div "Write the next part of the story incorporating all the changes, NPC responses, …" at bounding box center [362, 231] width 77 height 13
click at [357, 253] on icon at bounding box center [357, 250] width 4 height 5
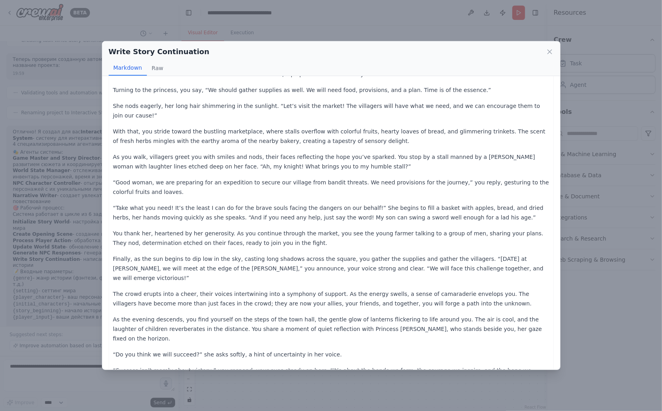
scroll to position [263, 0]
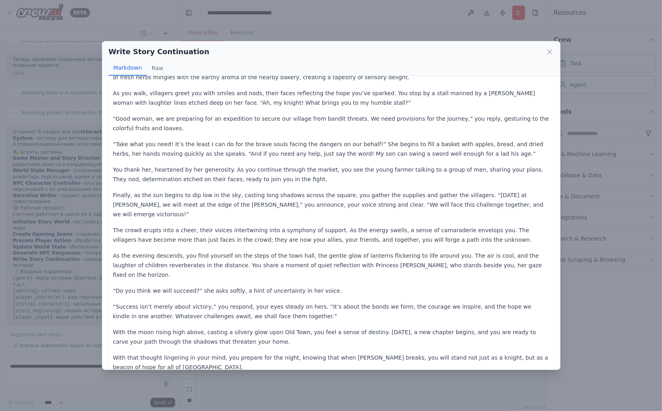
click at [551, 51] on icon at bounding box center [550, 52] width 8 height 8
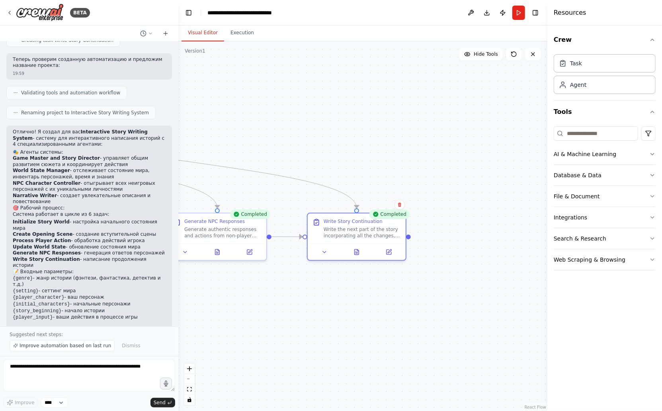
click at [377, 47] on div ".deletable-edge-delete-btn { width: 20px; height: 20px; border: 0px solid #ffff…" at bounding box center [362, 225] width 369 height 369
drag, startPoint x: 291, startPoint y: 98, endPoint x: 507, endPoint y: 132, distance: 218.8
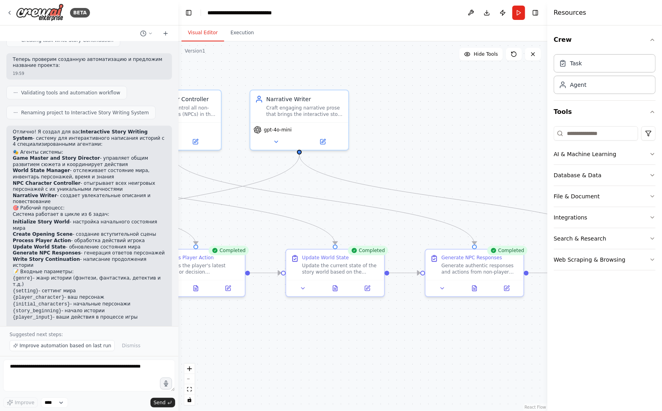
drag, startPoint x: 376, startPoint y: 104, endPoint x: 487, endPoint y: 116, distance: 112.2
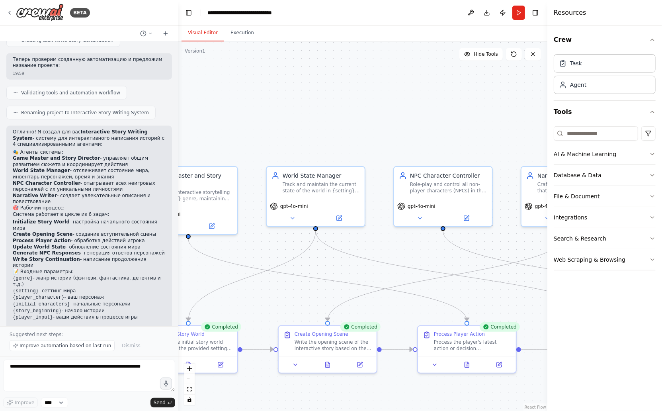
drag, startPoint x: 235, startPoint y: 48, endPoint x: 391, endPoint y: 117, distance: 170.8
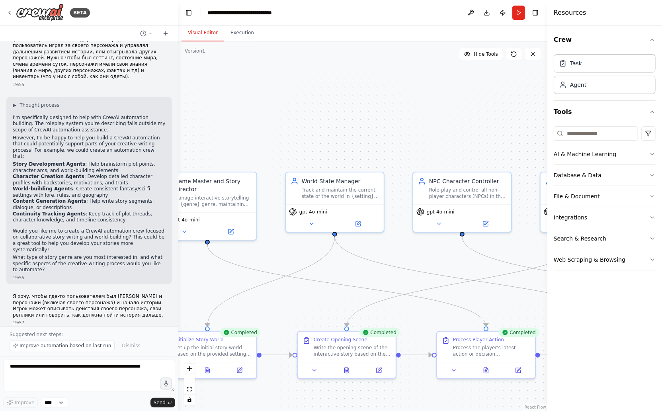
scroll to position [0, 0]
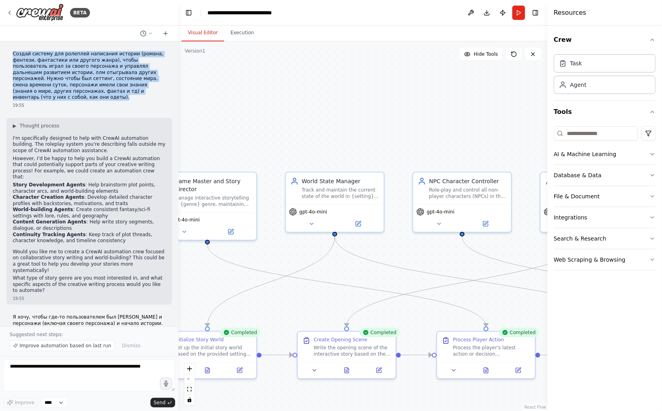
drag, startPoint x: 14, startPoint y: 53, endPoint x: 125, endPoint y: 92, distance: 117.7
click at [125, 92] on p "Создай систему для ролеплей написания истории (романа, фентези, фантастики или …" at bounding box center [89, 76] width 153 height 50
copy p "Создай систему для ролеплей написания истории (романа, фентези, фантастики или …"
click at [123, 91] on p "Создай систему для ролеплей написания истории (романа, фентези, фантастики или …" at bounding box center [89, 76] width 153 height 50
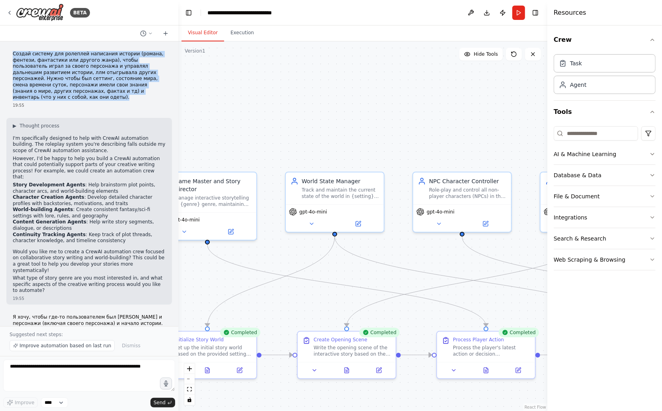
click at [117, 91] on p "Создай систему для ролеплей написания истории (романа, фентези, фантастики или …" at bounding box center [89, 76] width 153 height 50
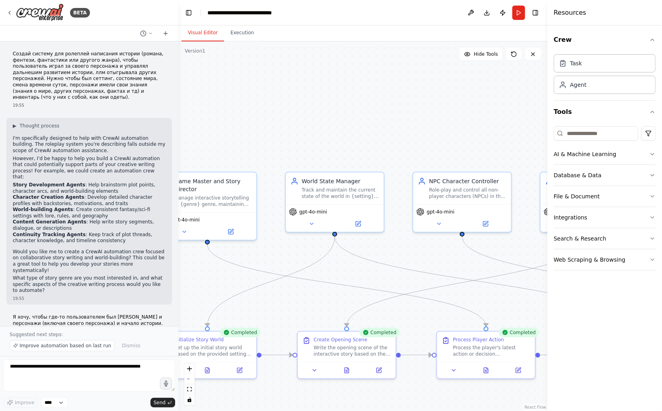
click at [115, 30] on div at bounding box center [89, 33] width 178 height 16
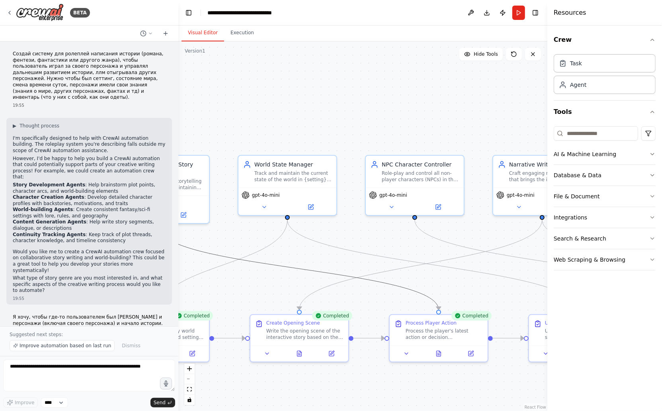
drag, startPoint x: 388, startPoint y: 278, endPoint x: 369, endPoint y: 275, distance: 19.3
